Goal: Transaction & Acquisition: Purchase product/service

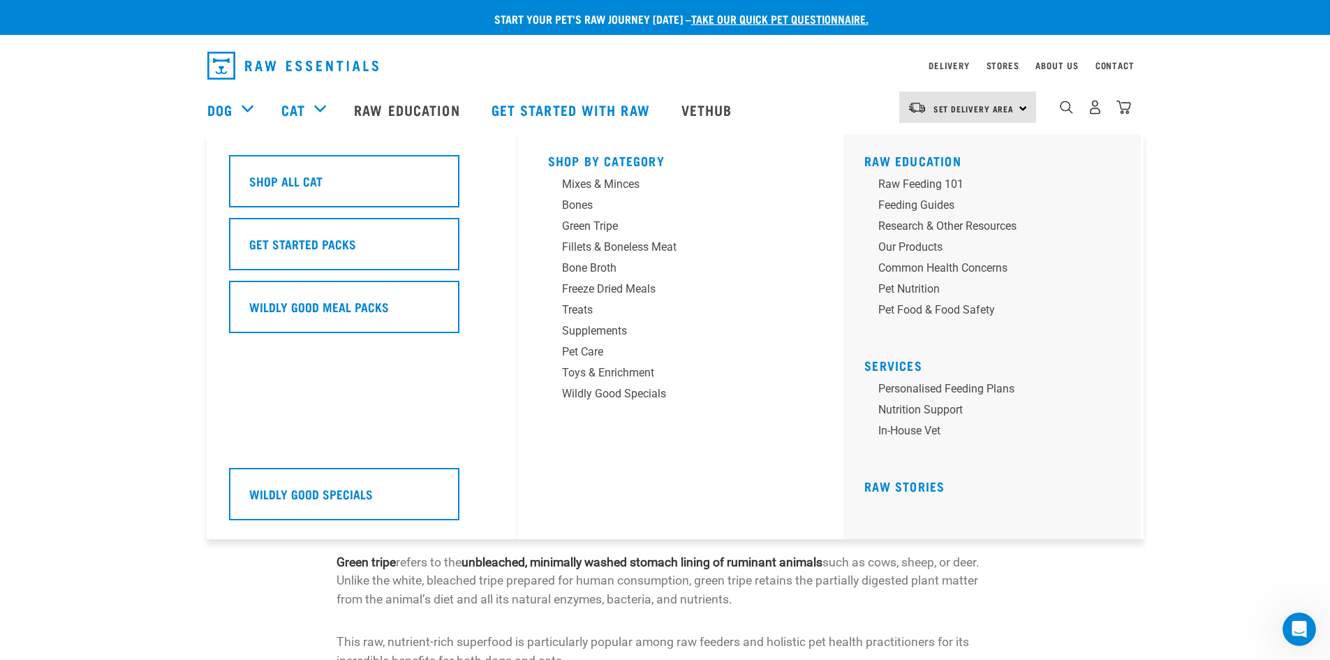
click at [320, 107] on div "Cat" at bounding box center [310, 110] width 59 height 56
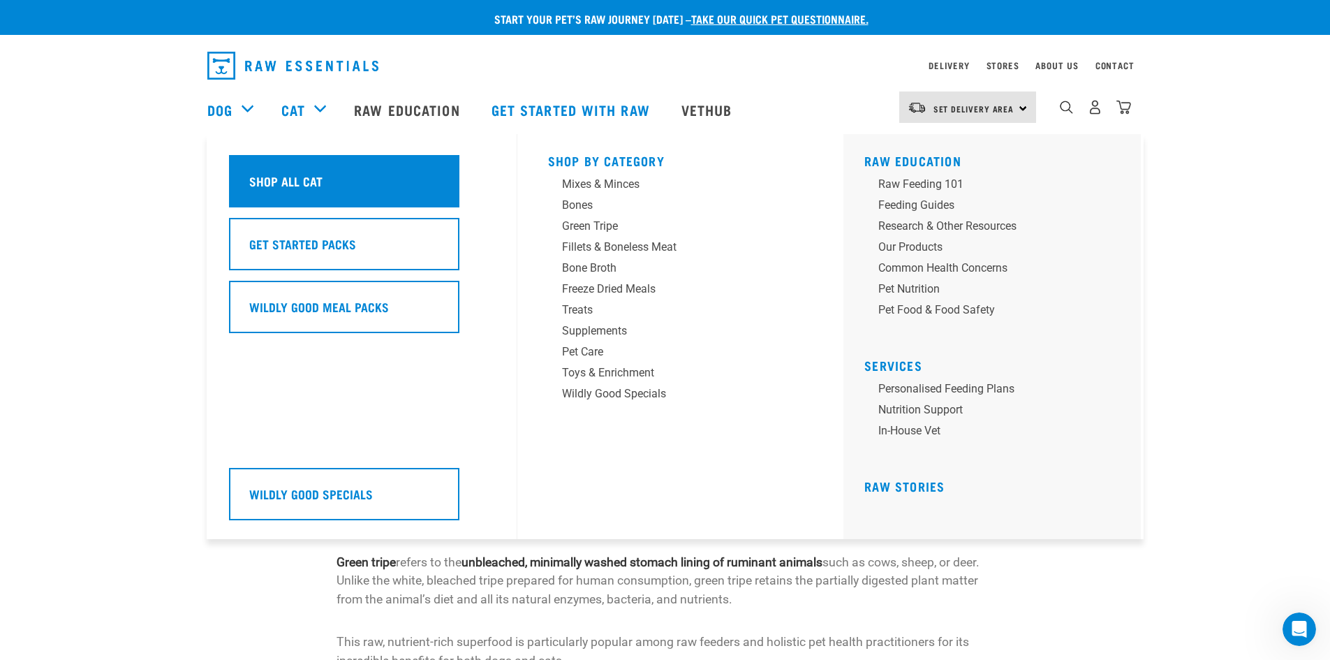
click at [324, 181] on div "Shop All Cat" at bounding box center [344, 181] width 230 height 52
